Goal: Transaction & Acquisition: Purchase product/service

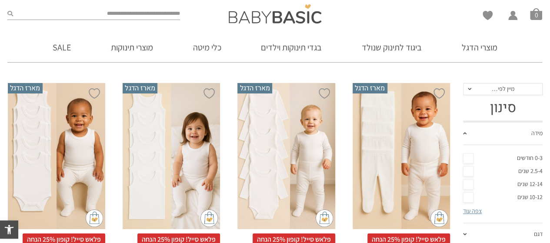
click at [471, 160] on link "0-3 חודשים" at bounding box center [503, 158] width 80 height 13
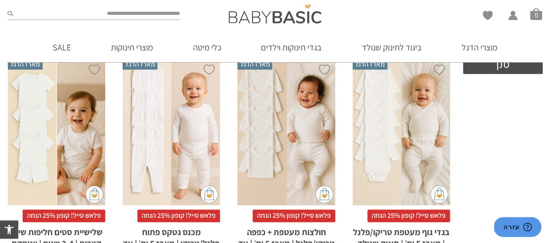
scroll to position [419, 0]
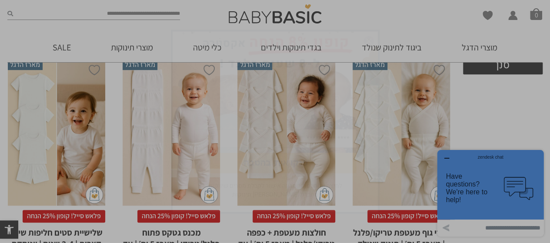
click at [371, 41] on img "סגור" at bounding box center [369, 41] width 10 height 10
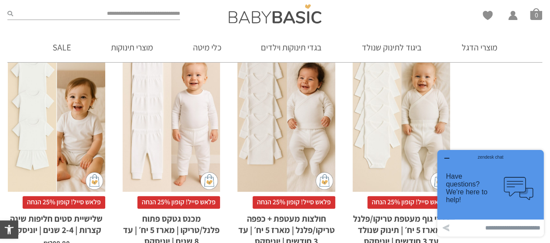
scroll to position [431, 0]
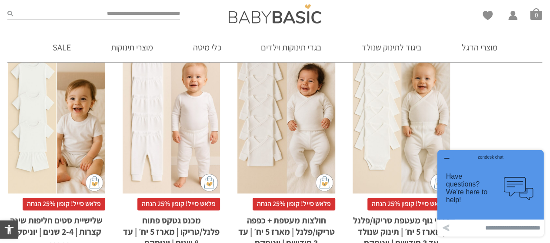
click at [406, 109] on div "x בחירת סוג בד טריקו (עונת מעבר/קיץ) פלנל (חורף)" at bounding box center [401, 120] width 97 height 147
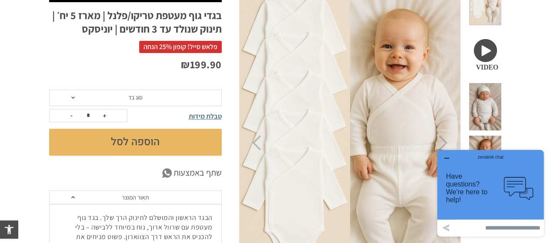
scroll to position [128, 0]
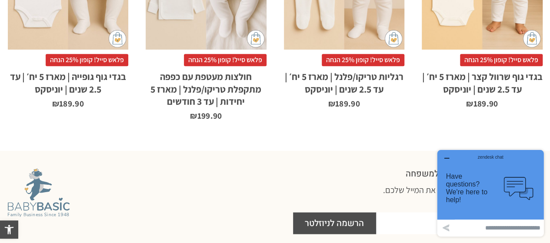
scroll to position [918, 0]
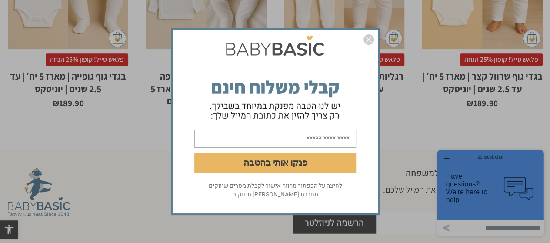
drag, startPoint x: 374, startPoint y: 34, endPoint x: 365, endPoint y: 39, distance: 10.9
click at [365, 39] on div "פנקו אותי בהטבה לחיצה על הכפתור מהווה אישור לקבלת מסרים שיווקים מחברת אריה בגדי…" at bounding box center [276, 122] width 218 height 196
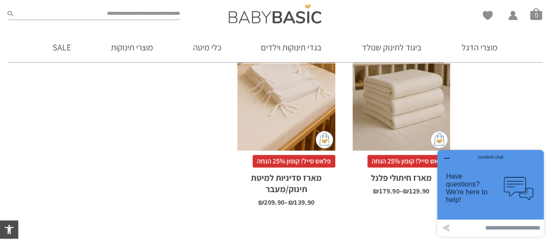
scroll to position [934, 0]
click at [274, 98] on div "x בחירת בחירת מארז מארז 3 יחידות מארז 6 יחידות - המשתלם ביותר" at bounding box center [286, 77] width 97 height 147
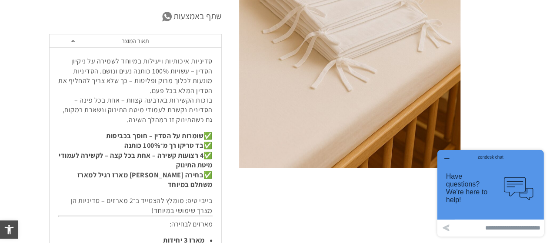
scroll to position [279, 0]
